Goal: Communication & Community: Participate in discussion

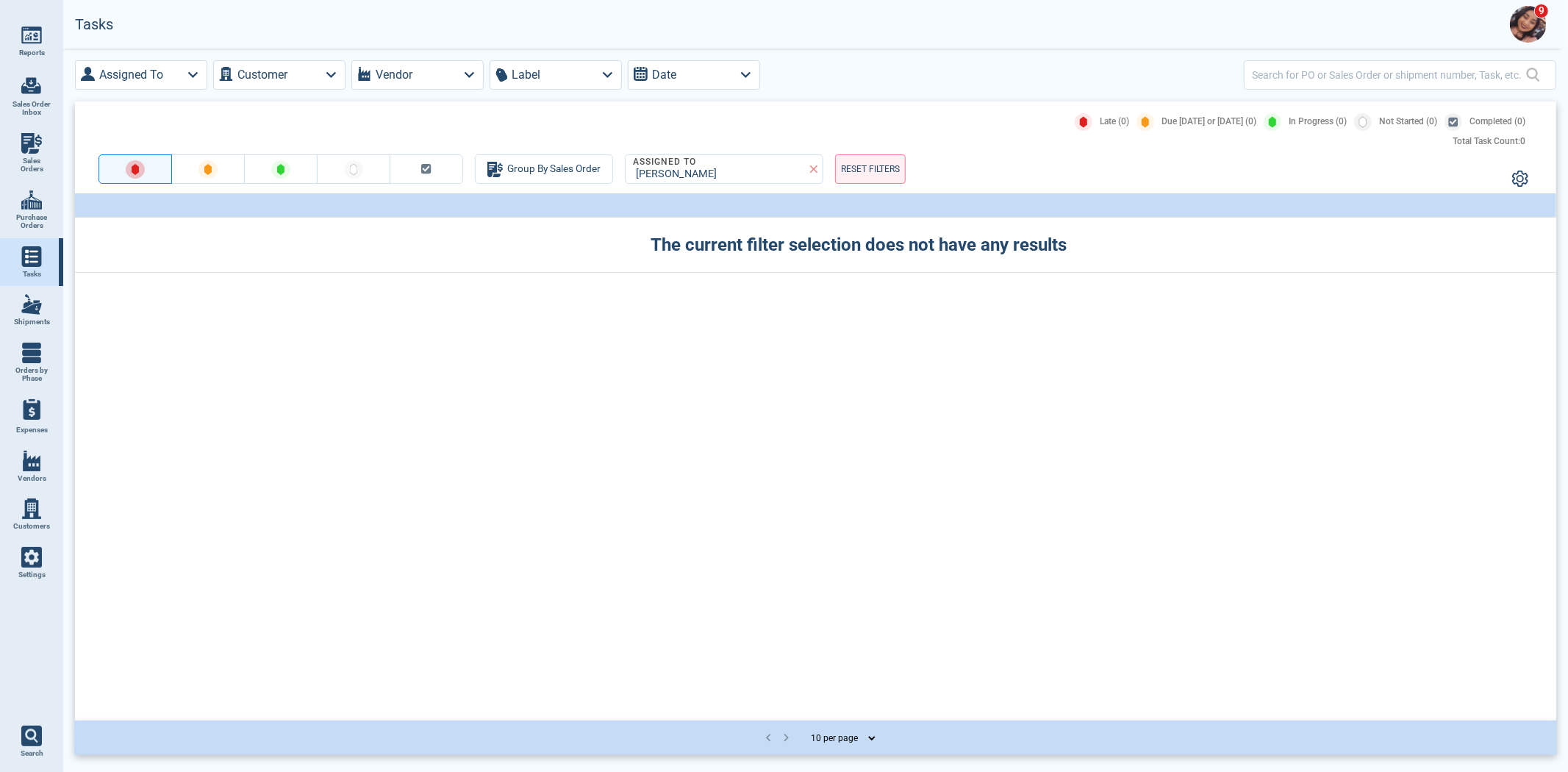
click at [48, 150] on link "Sales Orders" at bounding box center [31, 153] width 63 height 57
select select "50"
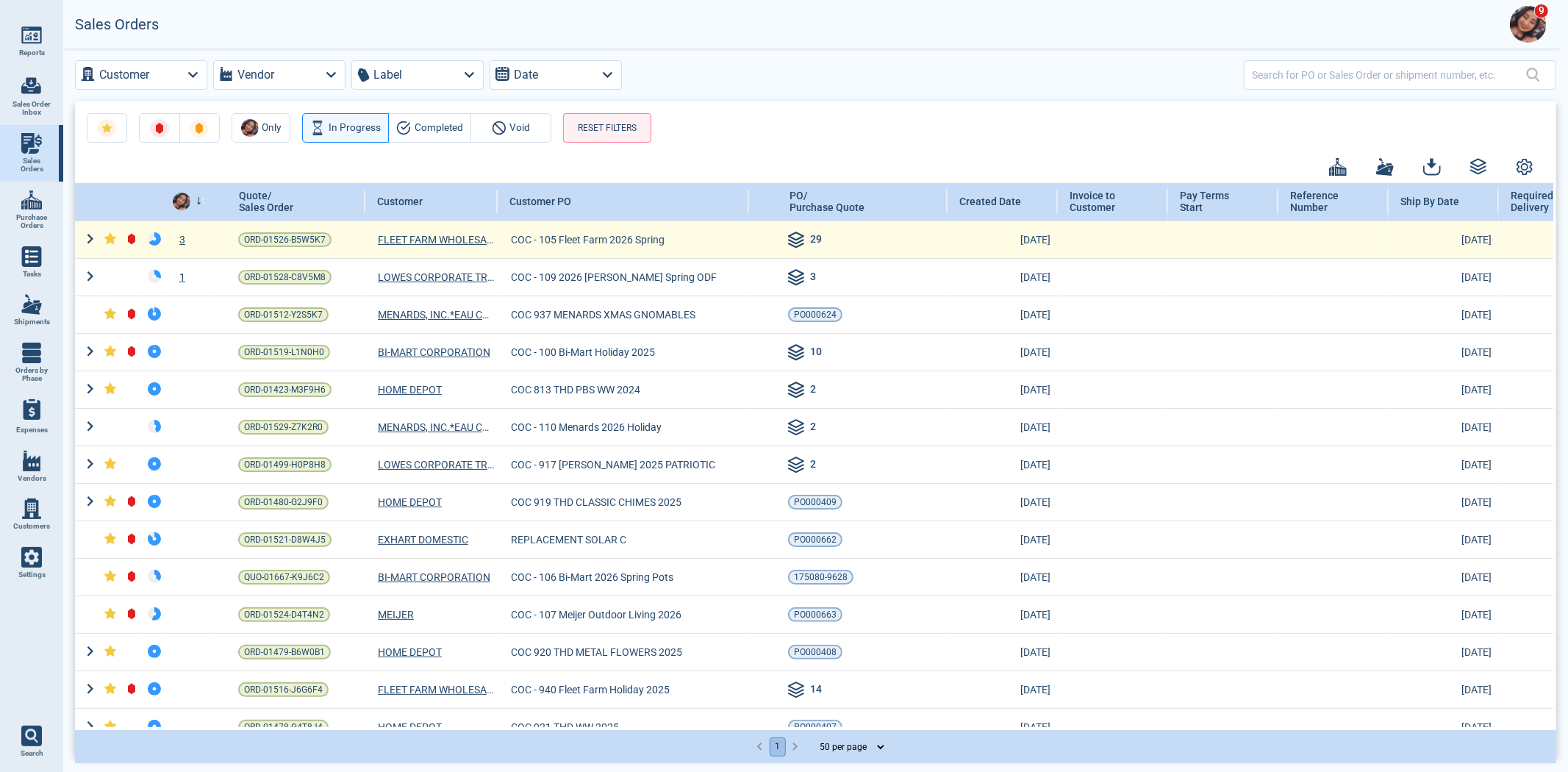
click at [184, 239] on div "3" at bounding box center [191, 240] width 48 height 15
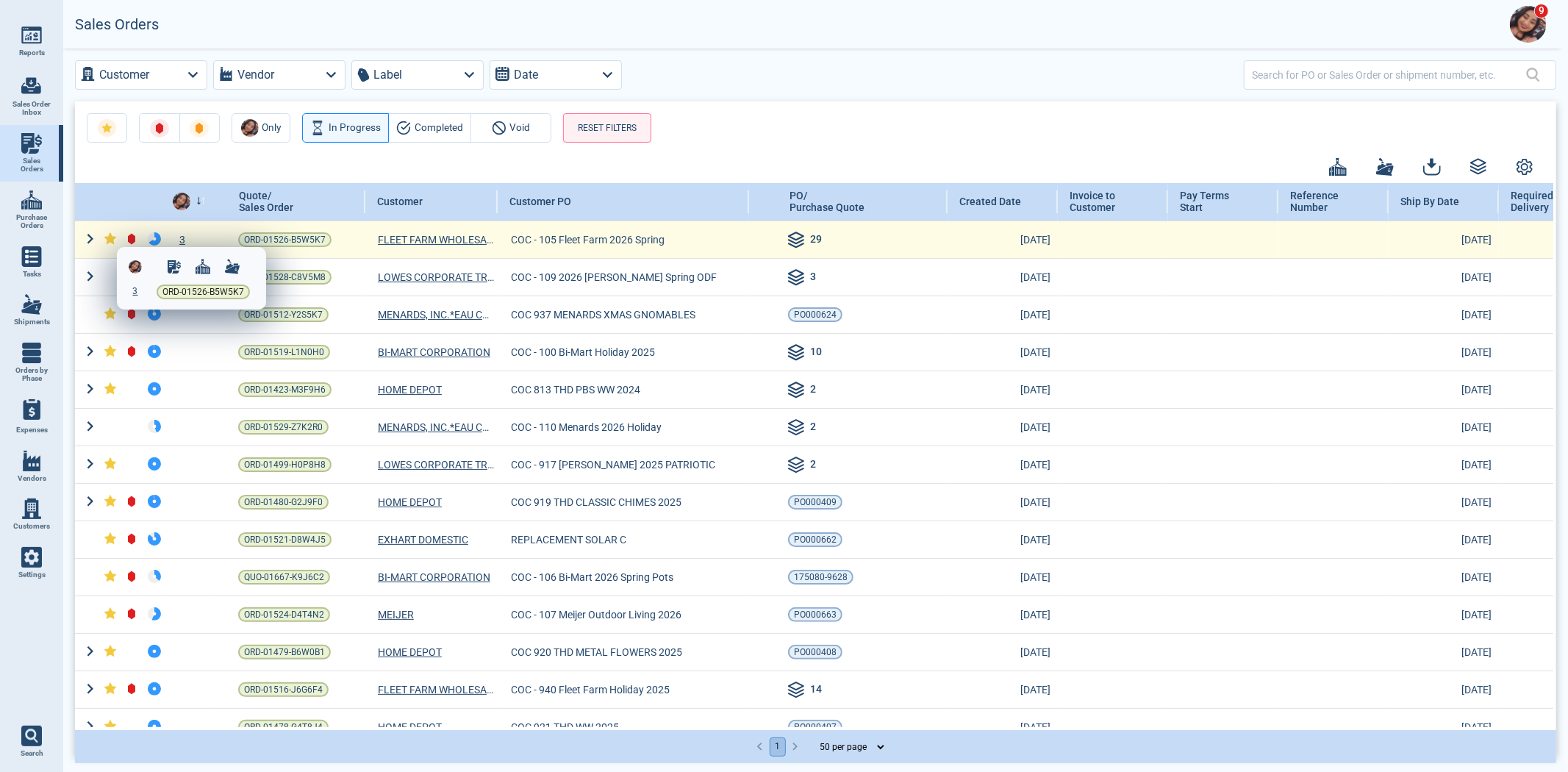
click at [184, 239] on div at bounding box center [784, 386] width 1568 height 772
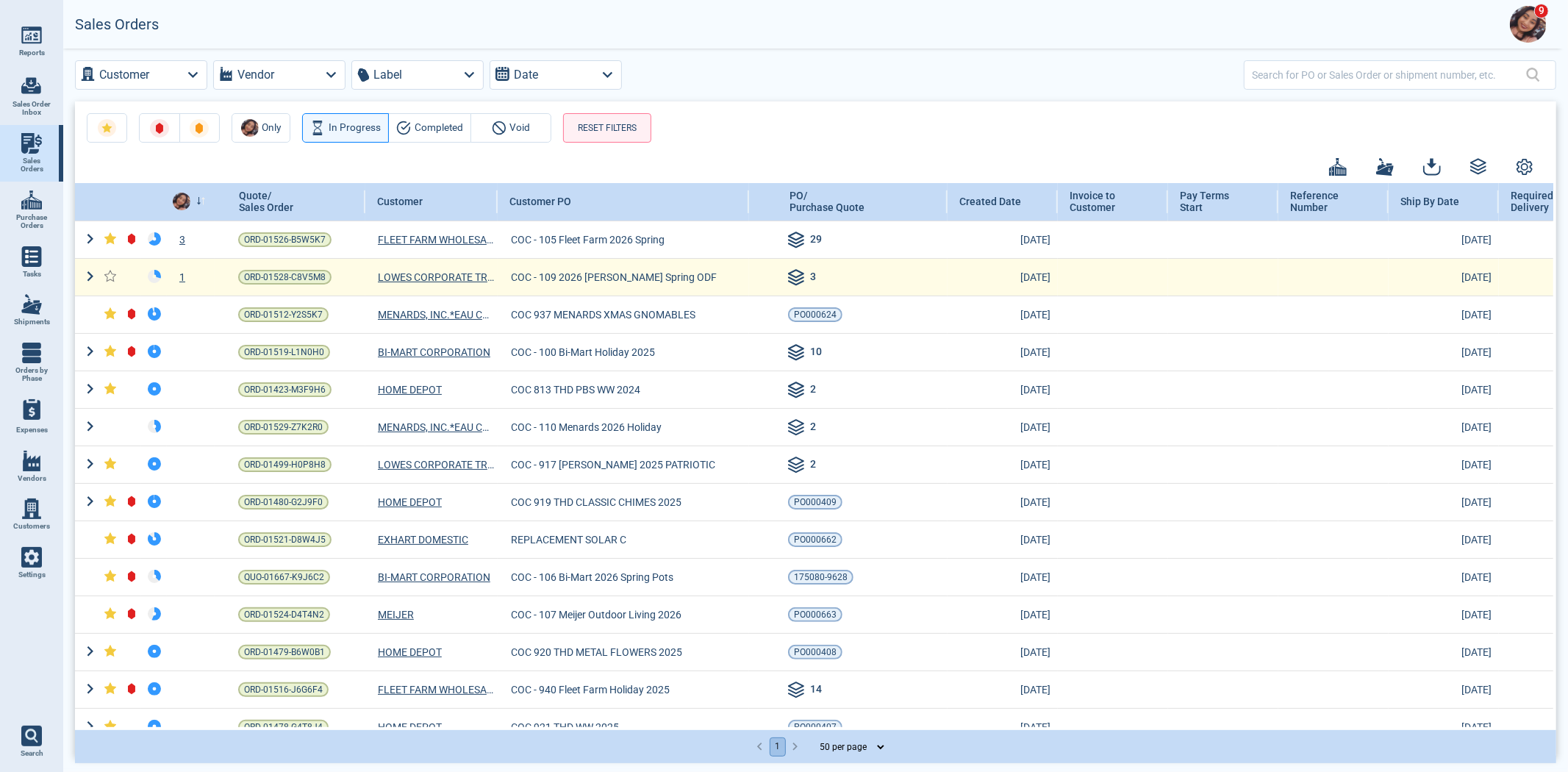
click at [181, 247] on div "1" at bounding box center [191, 240] width 48 height 15
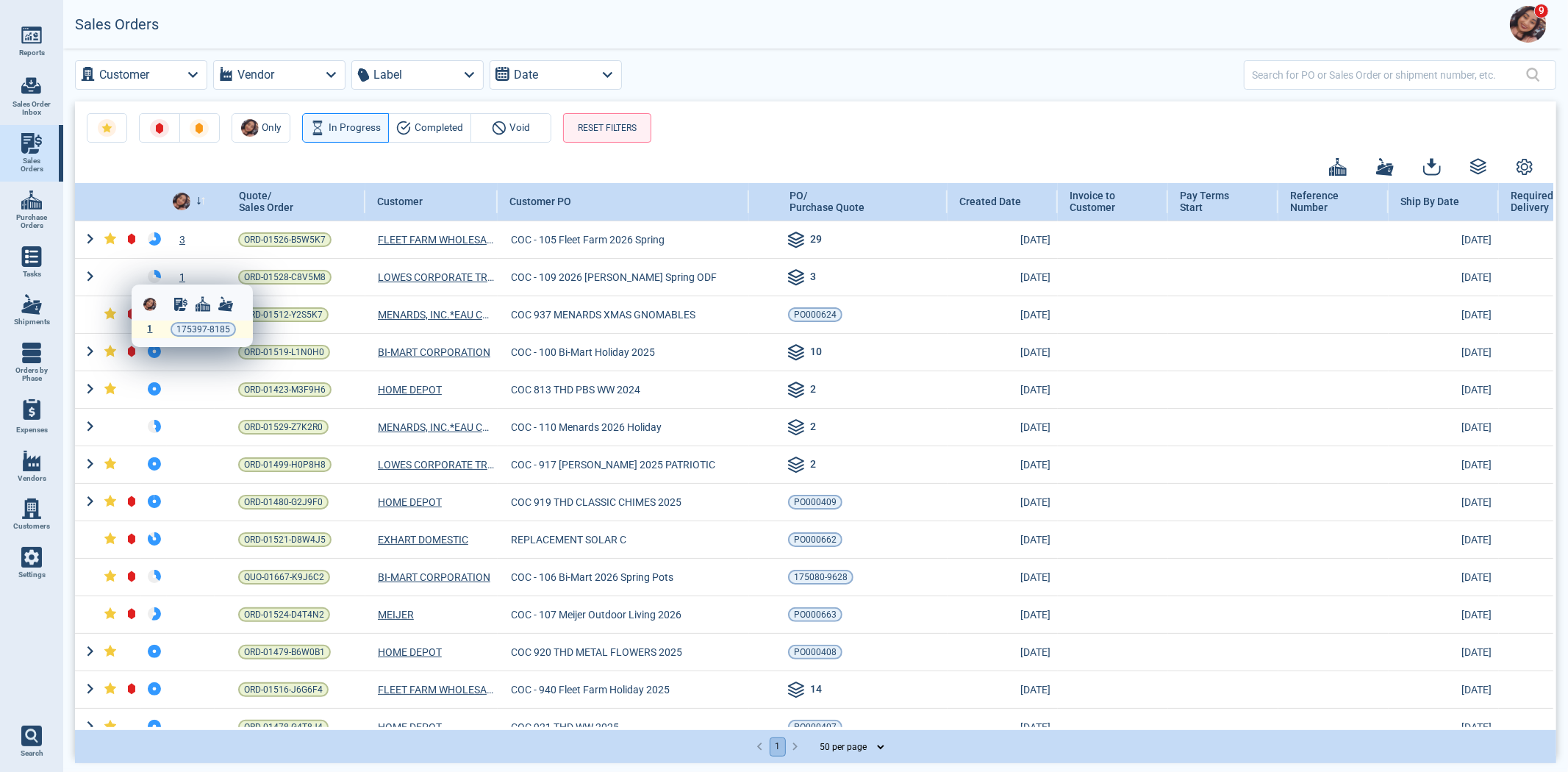
click at [148, 329] on span "1" at bounding box center [150, 329] width 5 height 11
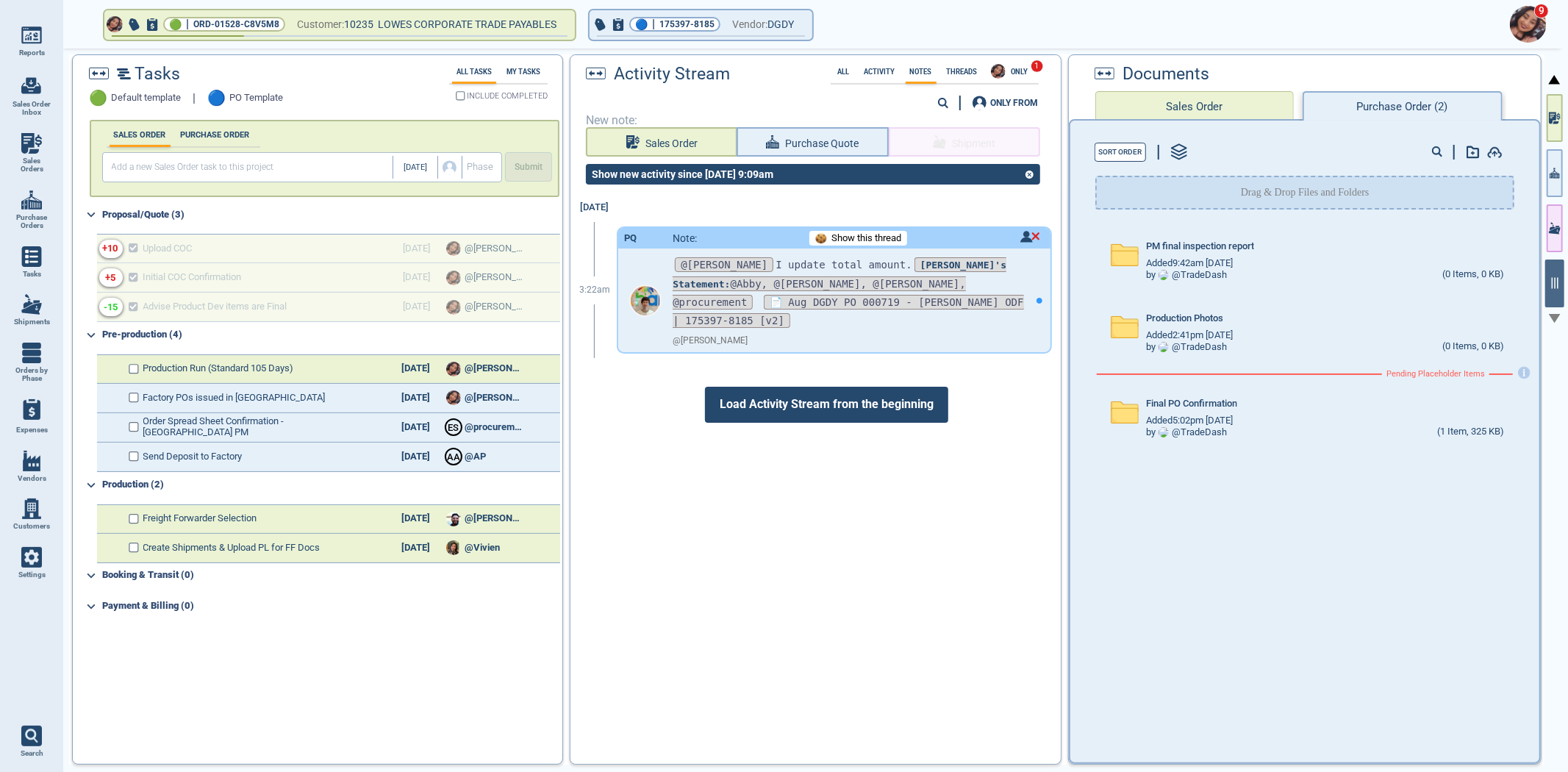
click at [909, 393] on span "Load Activity Stream from the beginning" at bounding box center [826, 404] width 243 height 36
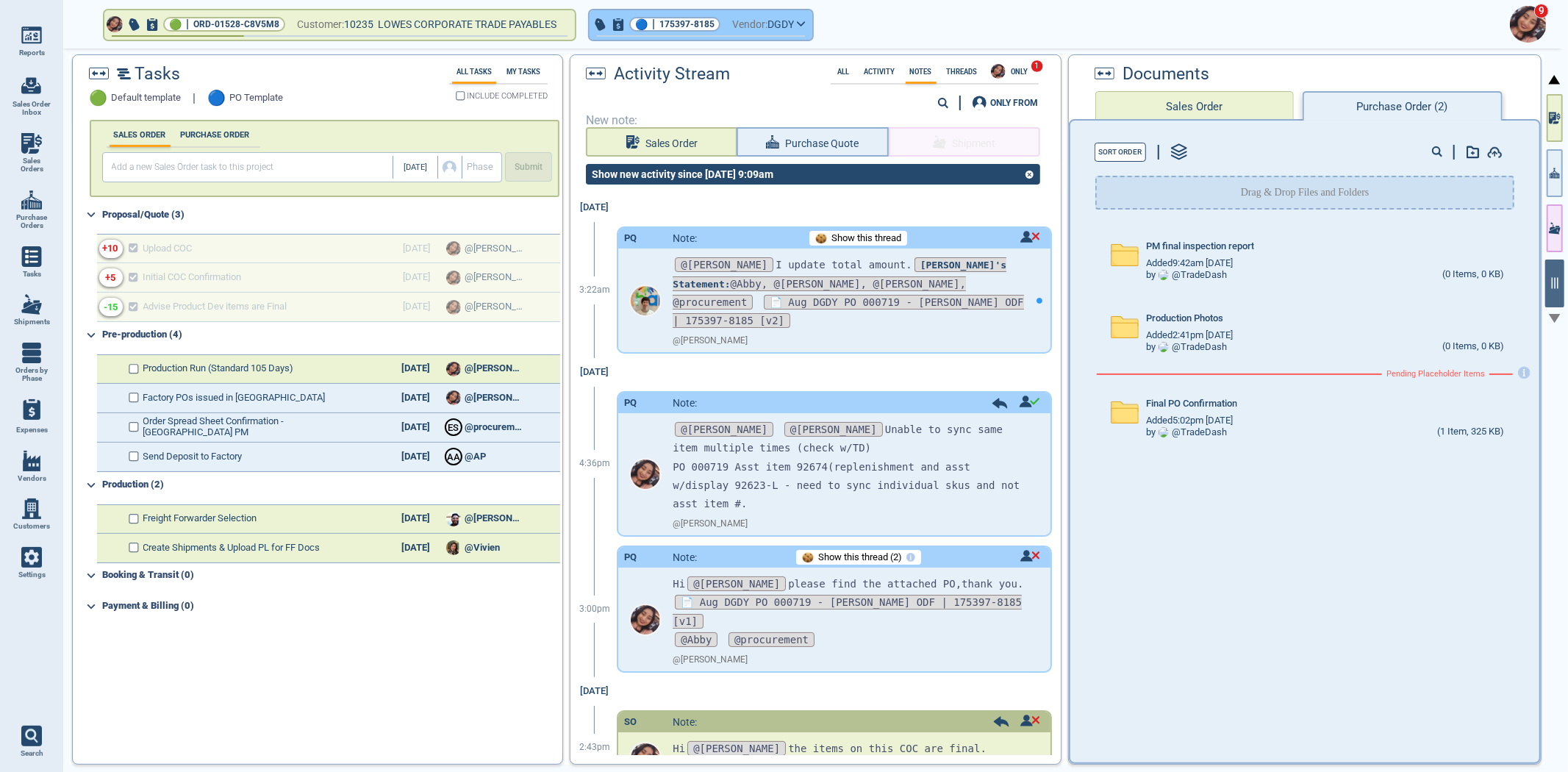
click at [700, 28] on span "175397-8185" at bounding box center [687, 24] width 55 height 15
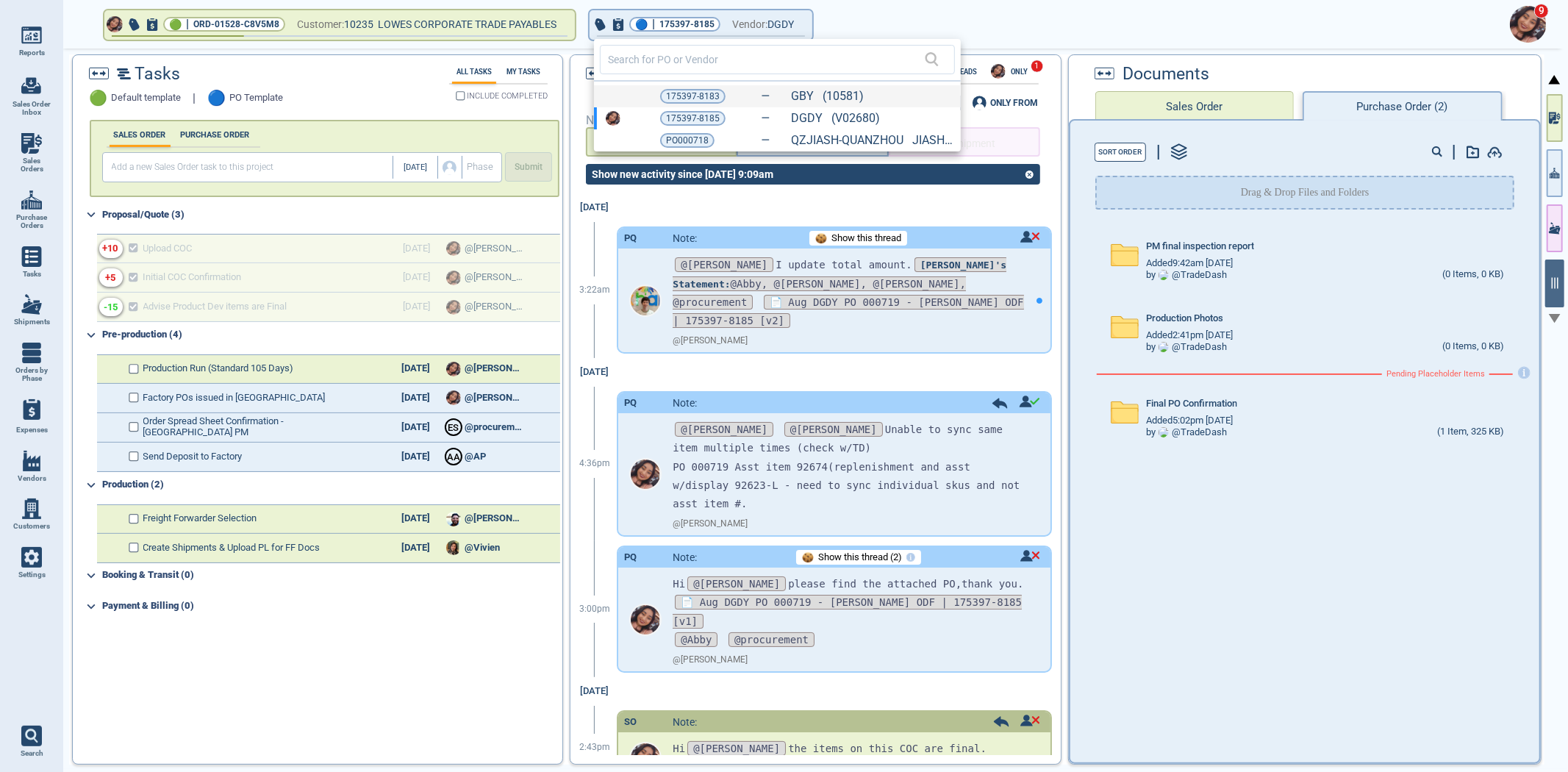
click at [616, 96] on div "175397-8183 GBY (10581)" at bounding box center [777, 96] width 367 height 22
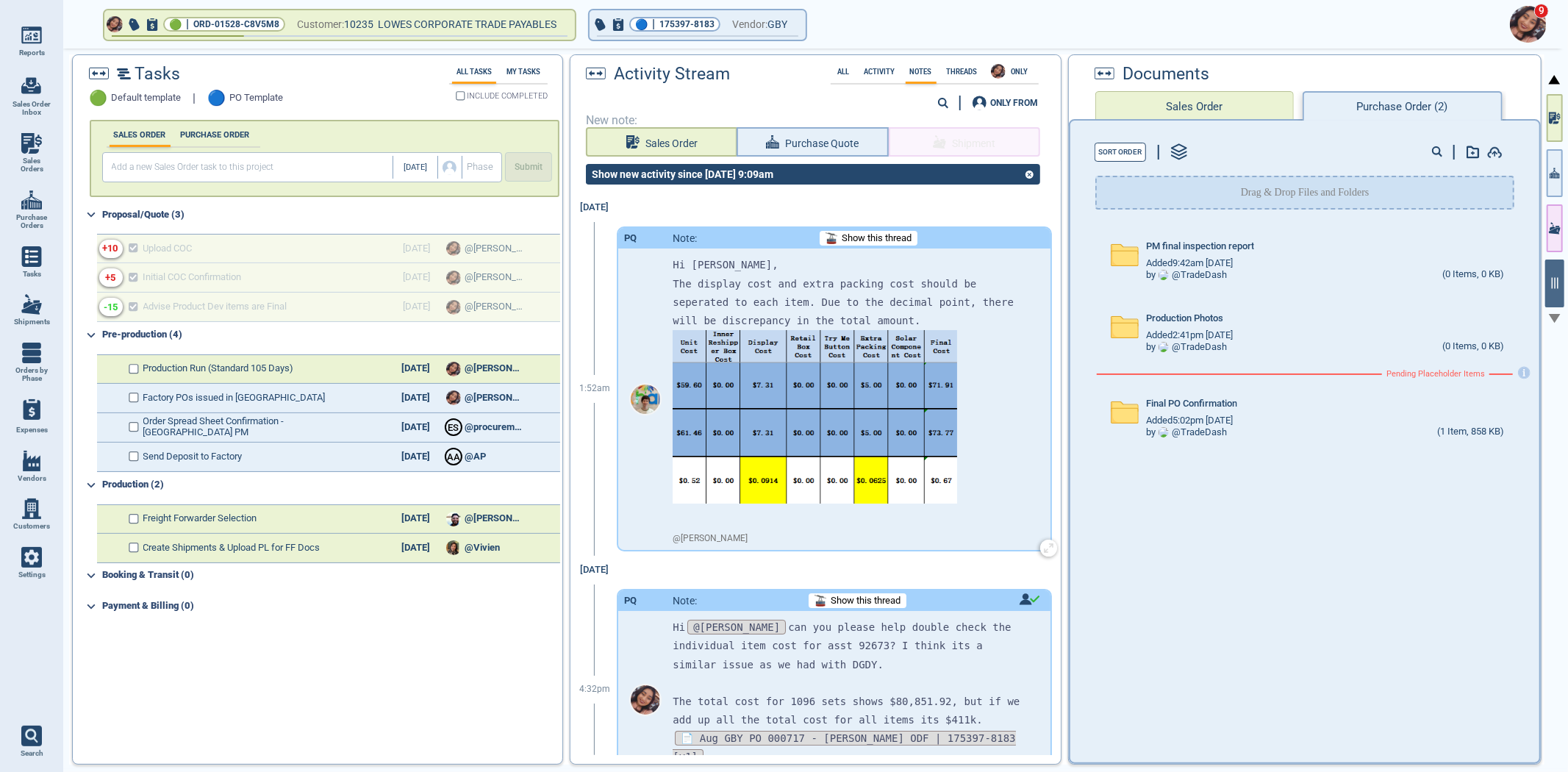
click at [854, 240] on span "Show this thread" at bounding box center [876, 239] width 69 height 11
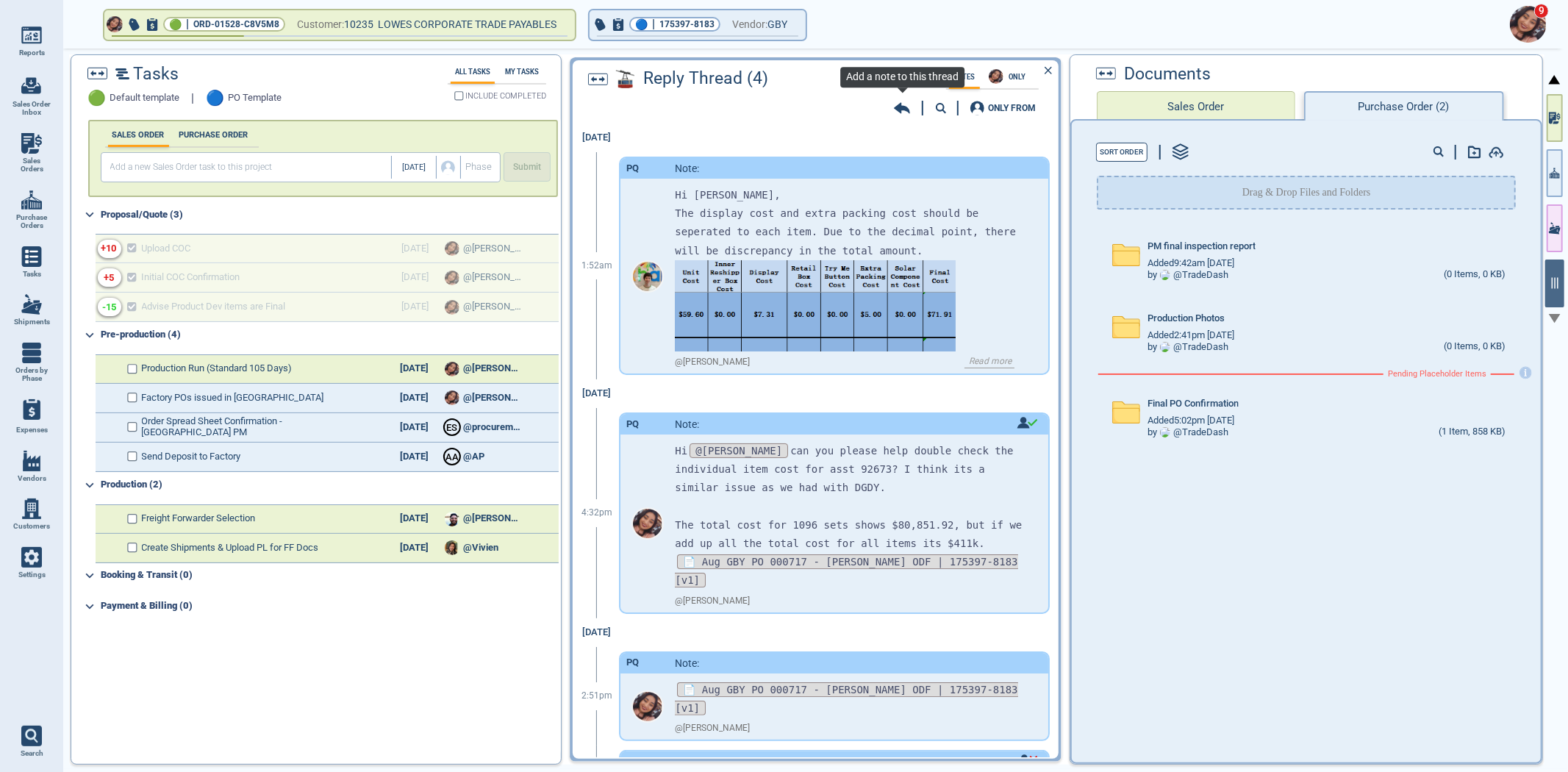
click at [903, 104] on icon at bounding box center [902, 109] width 16 height 11
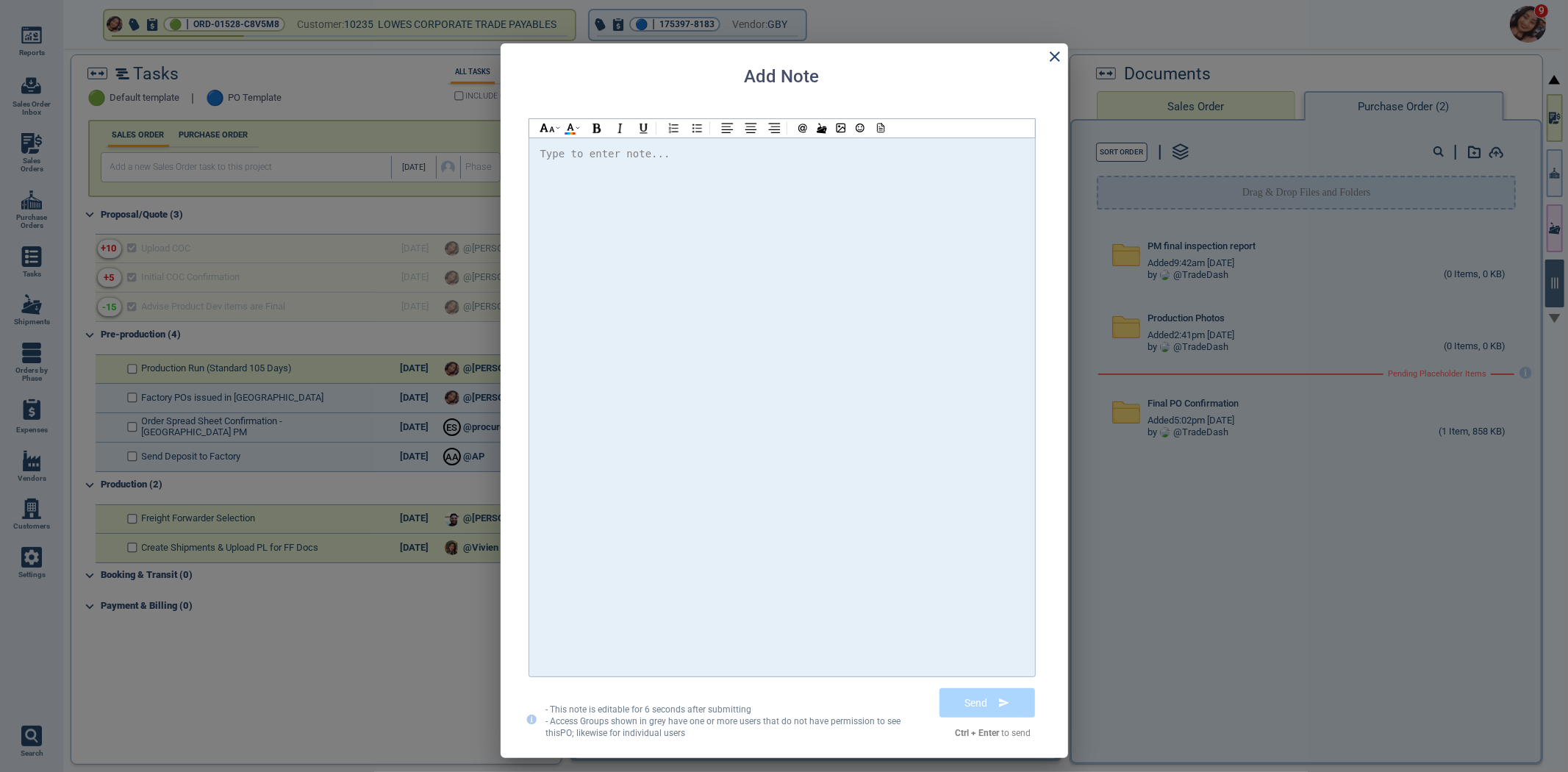
click at [847, 276] on div at bounding box center [782, 407] width 483 height 524
click at [1053, 65] on div "Add Note Type to enter note... - This note is editable for 6 seconds after subm…" at bounding box center [784, 401] width 567 height 715
click at [1054, 56] on icon at bounding box center [1055, 57] width 11 height 11
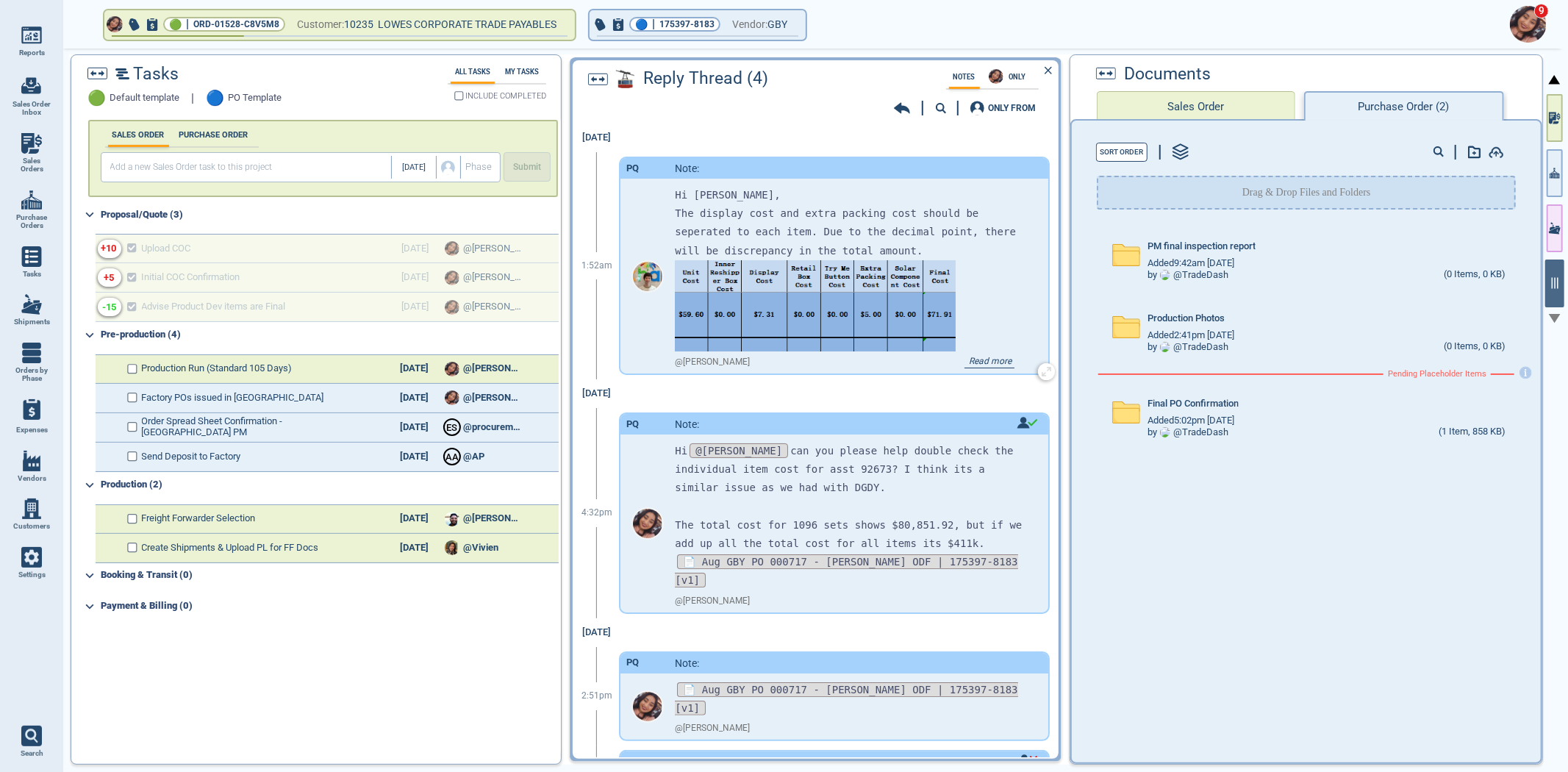
click at [925, 276] on img at bounding box center [815, 345] width 280 height 171
click at [1003, 359] on div "@ [PERSON_NAME] Read more" at bounding box center [850, 362] width 351 height 22
click at [991, 369] on div "@ [PERSON_NAME] Read more" at bounding box center [850, 362] width 351 height 22
click at [991, 364] on span "Read more" at bounding box center [989, 362] width 50 height 12
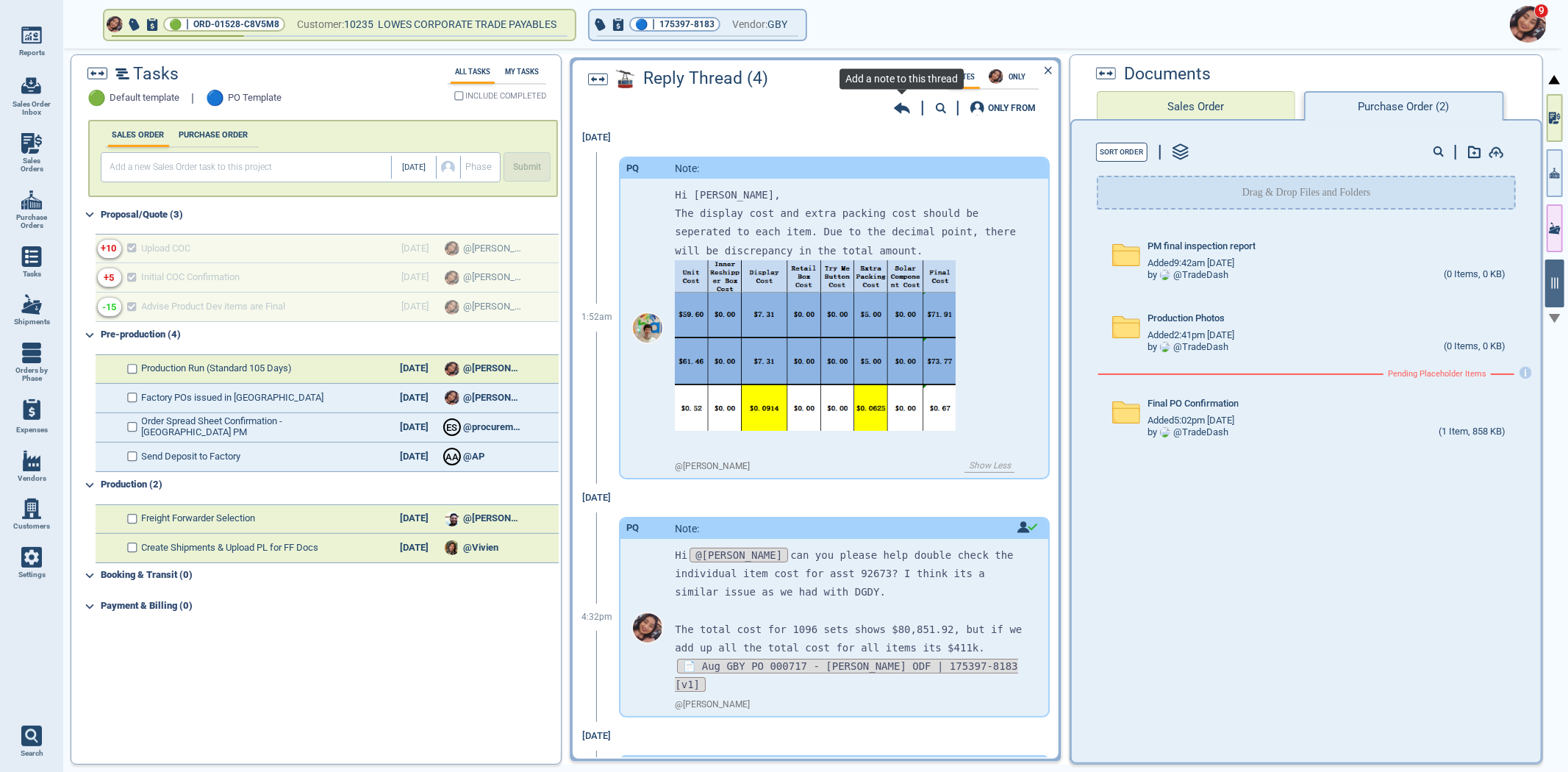
click at [900, 108] on icon at bounding box center [902, 109] width 16 height 11
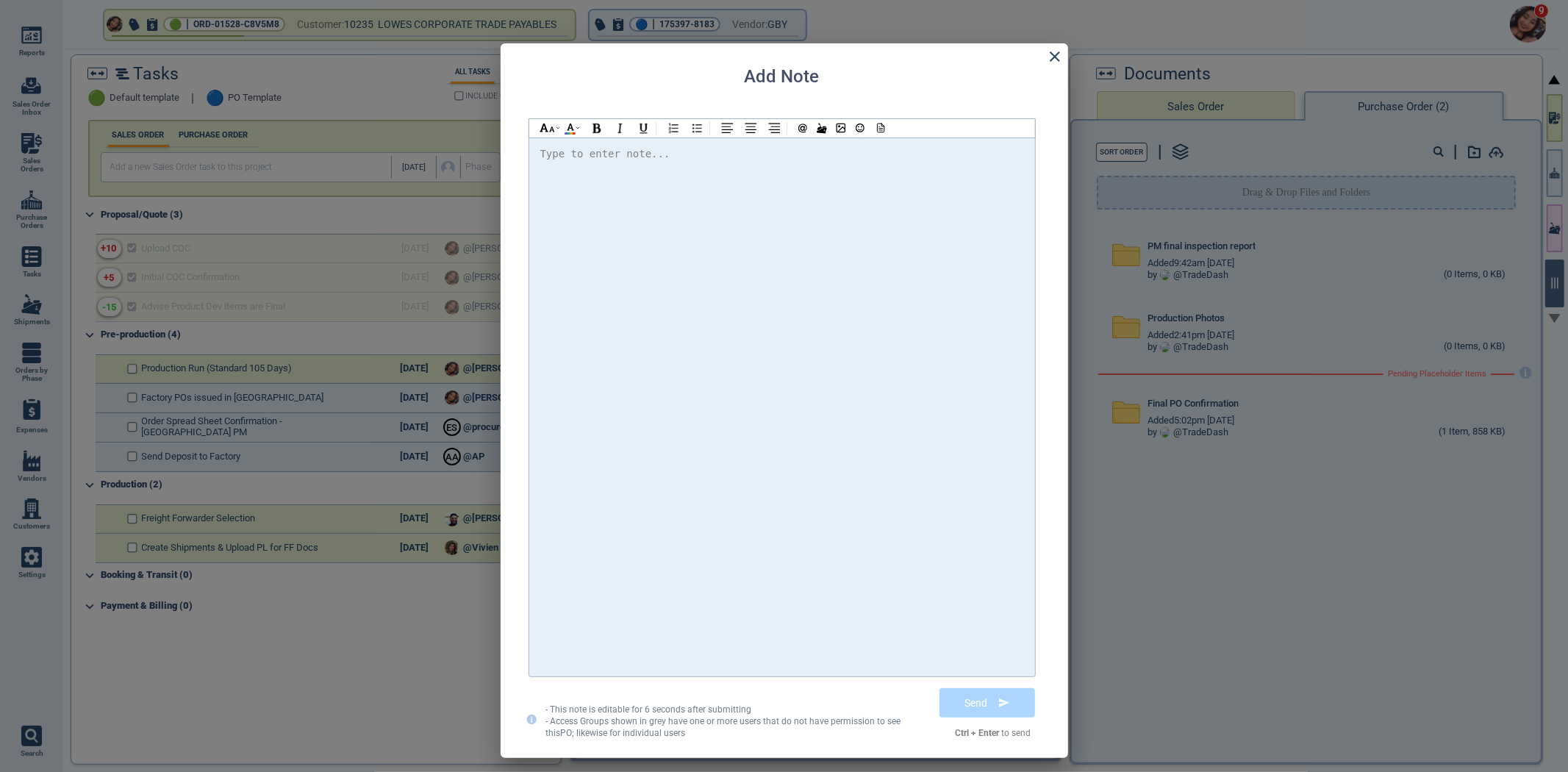
click at [824, 207] on div at bounding box center [782, 407] width 483 height 524
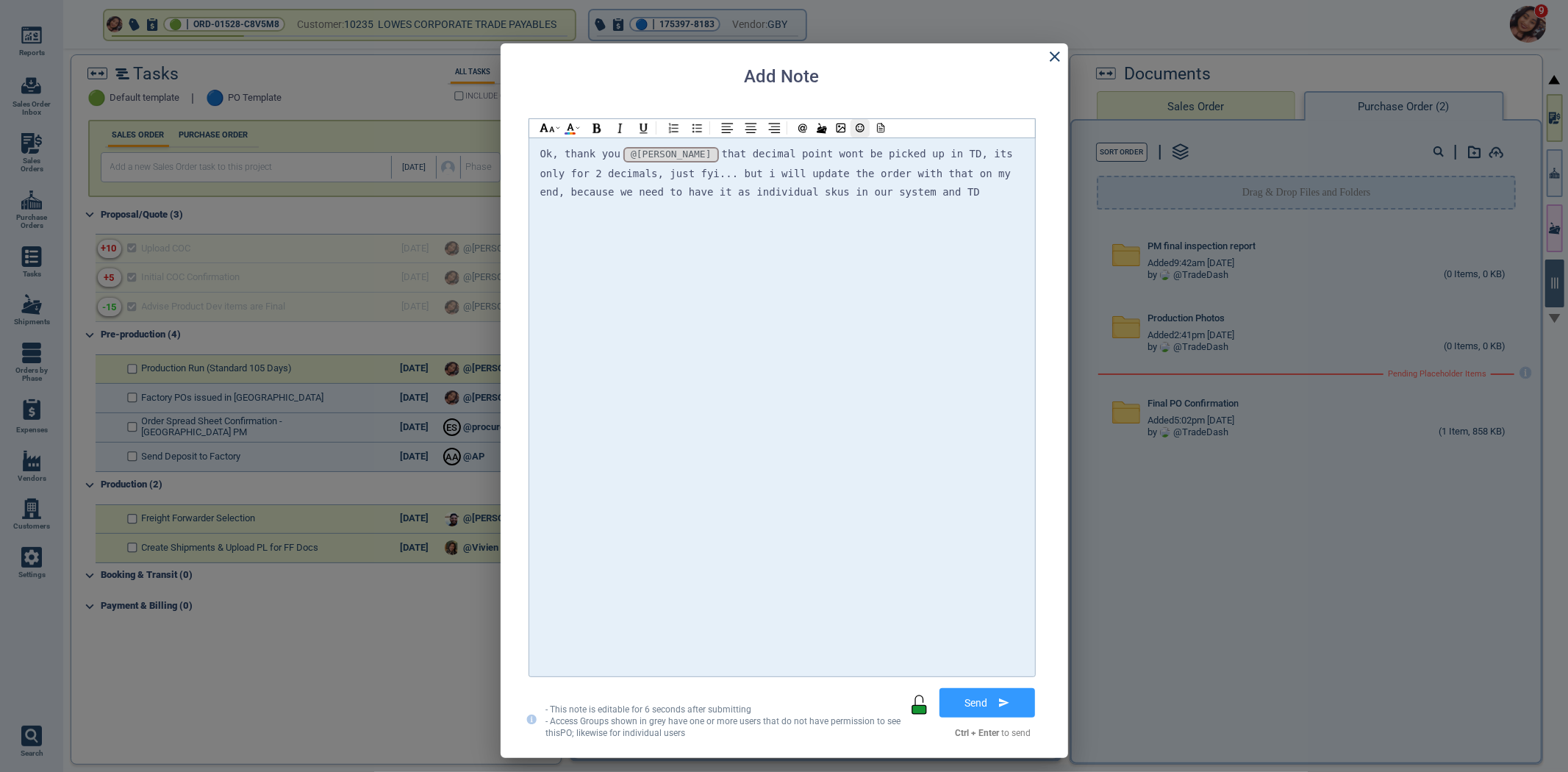
click at [865, 121] on button "button" at bounding box center [859, 128] width 19 height 19
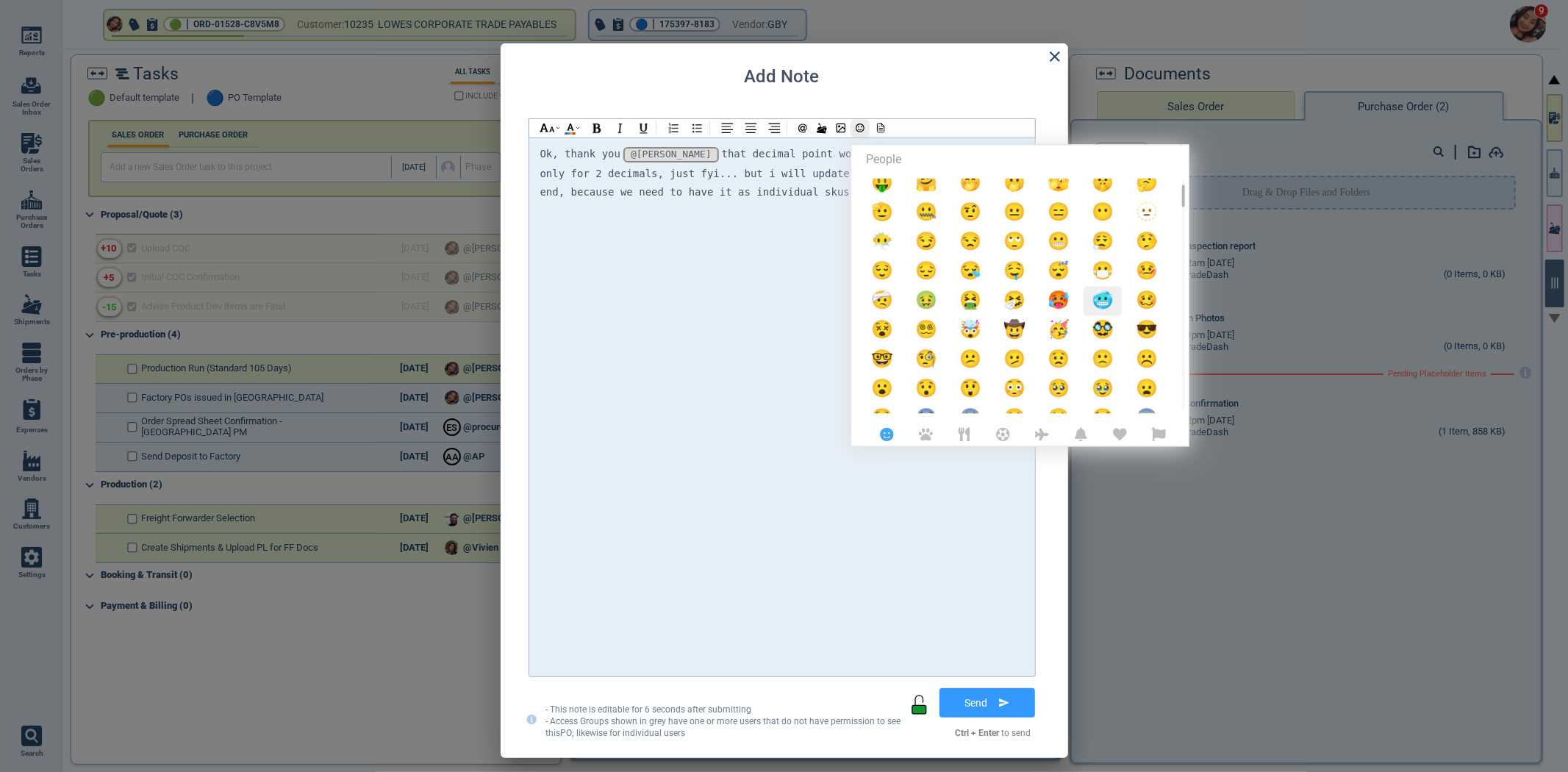
scroll to position [163, 0]
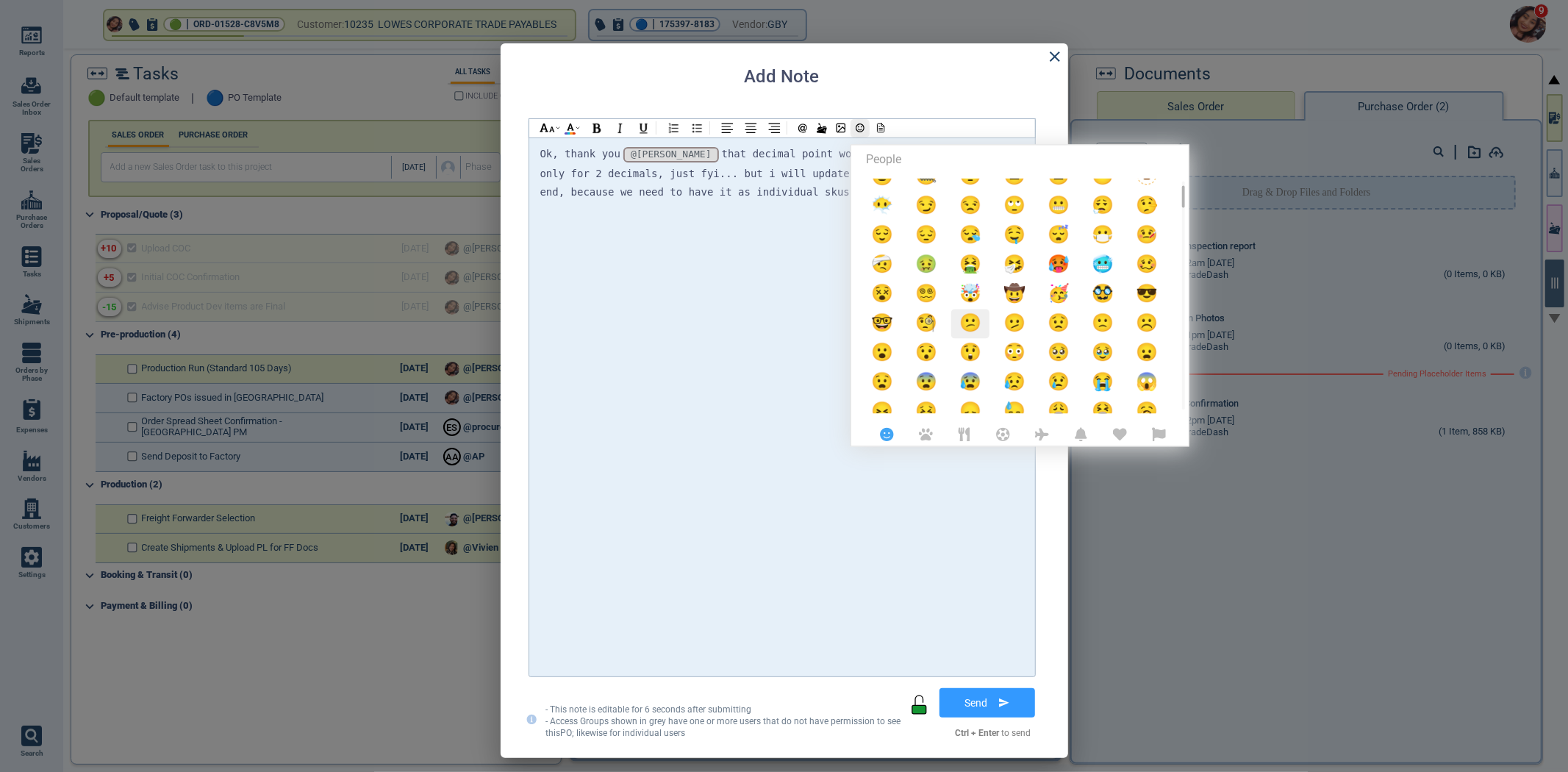
click at [965, 331] on span "😕" at bounding box center [970, 323] width 22 height 20
click at [860, 458] on div "Ok, thank you @[PERSON_NAME] @[PERSON_NAME] @[PERSON_NAME] that decimal point w…" at bounding box center [782, 407] width 483 height 524
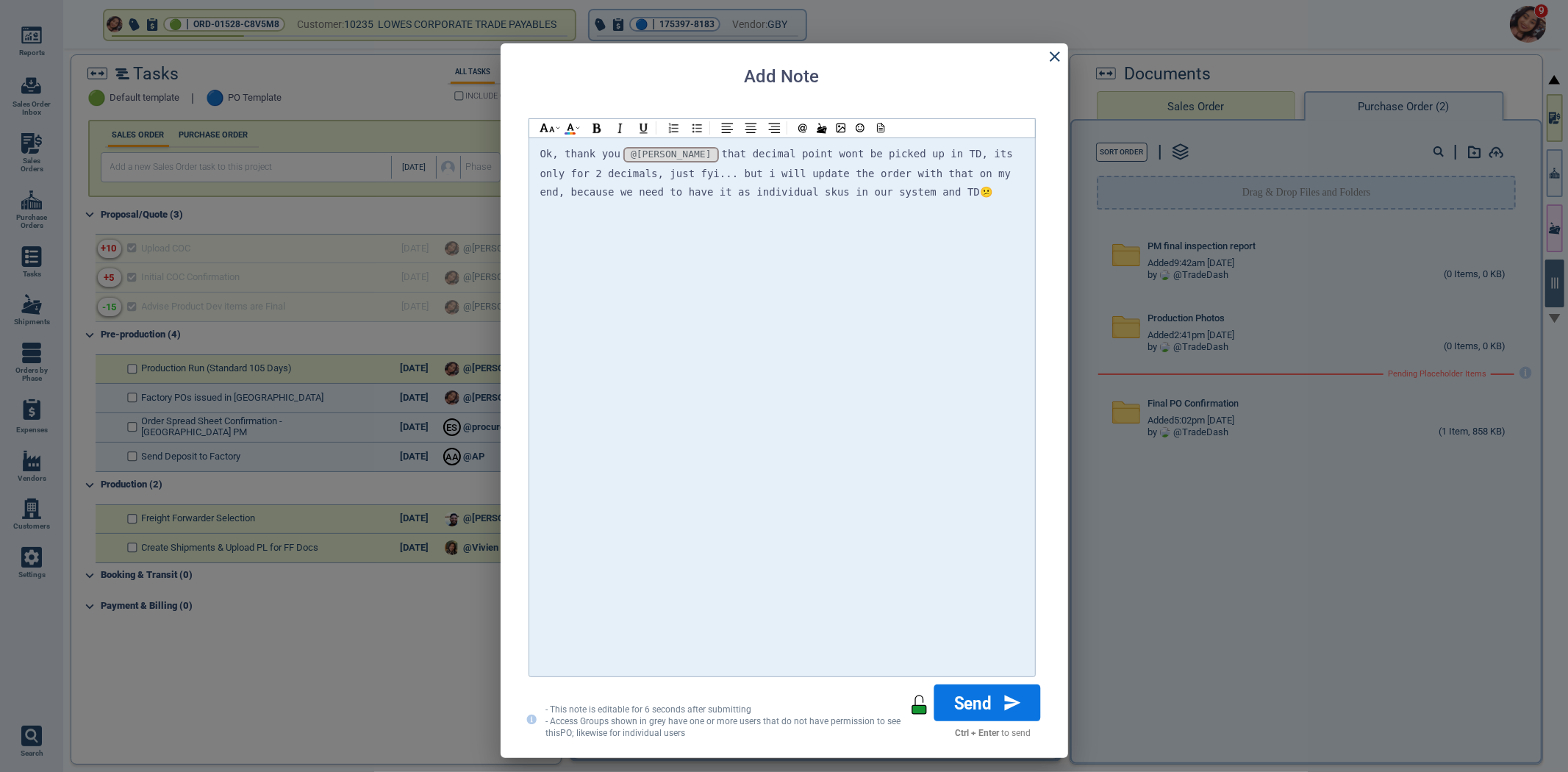
click at [982, 703] on button "Send" at bounding box center [987, 703] width 107 height 37
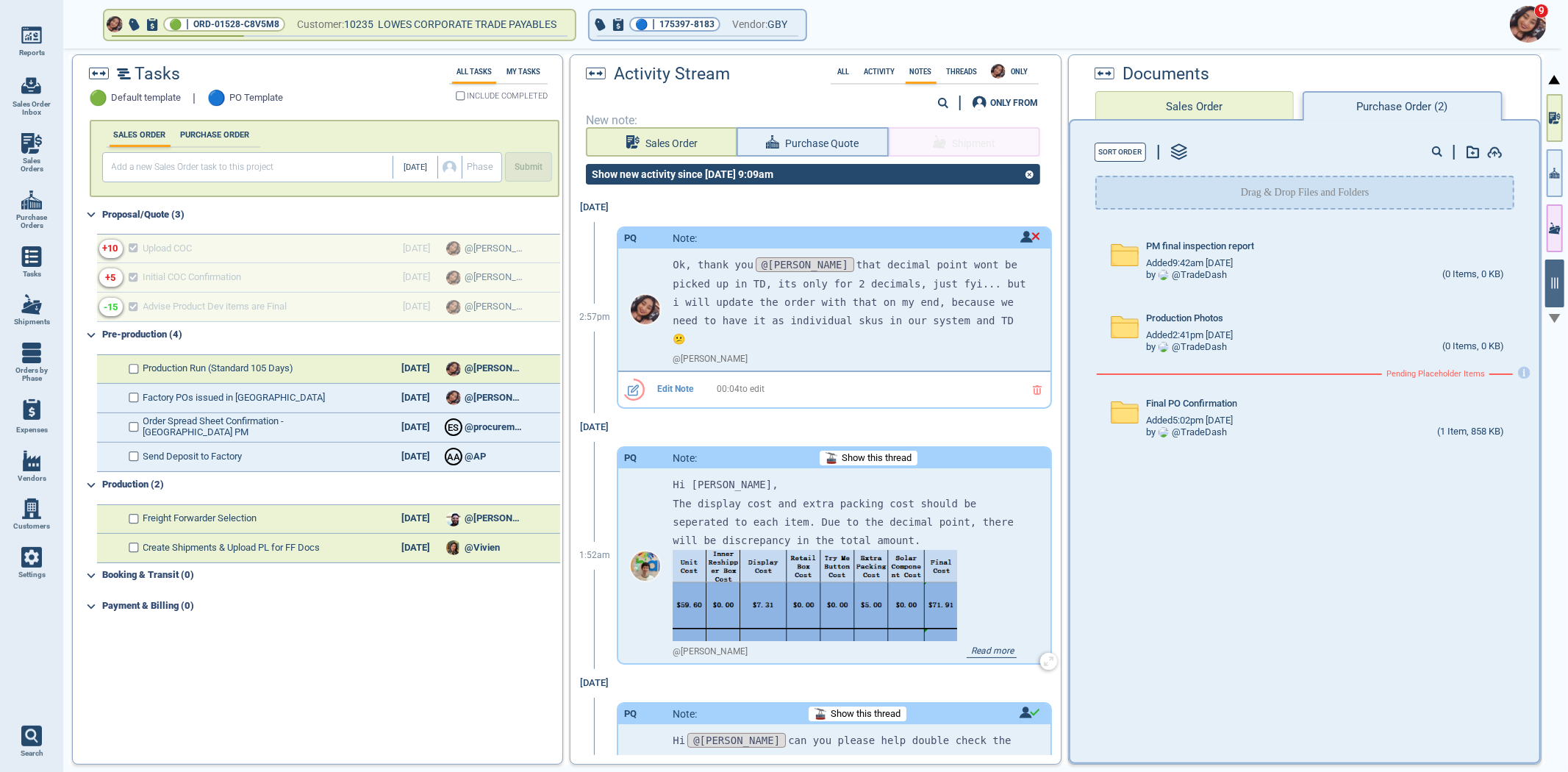
click at [1037, 515] on div "Hi [PERSON_NAME], The display cost and extra packing cost should be seperated t…" at bounding box center [833, 565] width 432 height 195
click at [1023, 540] on div "Hi [PERSON_NAME], The display cost and extra packing cost should be seperated t…" at bounding box center [833, 565] width 432 height 195
click at [1006, 532] on div "Hi [PERSON_NAME], The display cost and extra packing cost should be seperated t…" at bounding box center [849, 611] width 355 height 272
click at [638, 469] on div at bounding box center [645, 565] width 54 height 195
